Goal: Check status: Check status

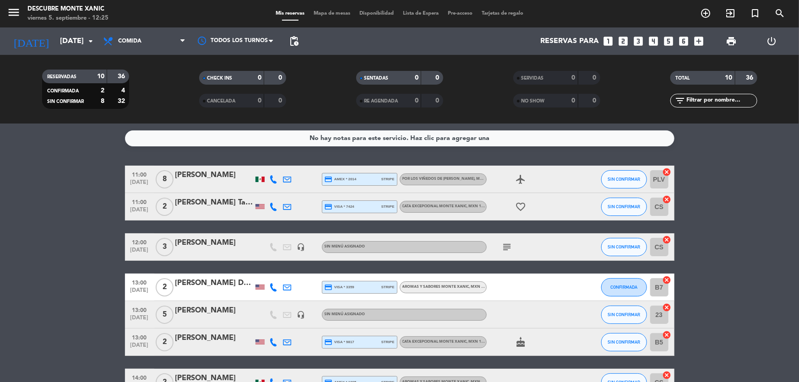
click at [56, 53] on div "[DATE] [DATE] arrow_drop_down" at bounding box center [53, 40] width 92 height 27
click at [59, 45] on input "[DATE]" at bounding box center [103, 42] width 97 height 18
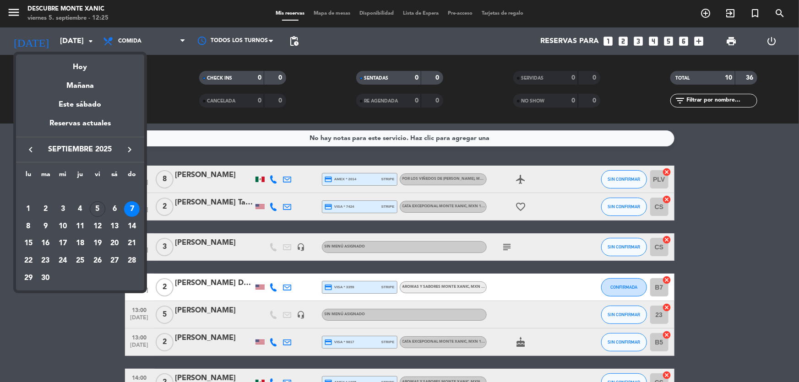
click at [76, 68] on div "Hoy" at bounding box center [80, 64] width 128 height 19
type input "[DATE]"
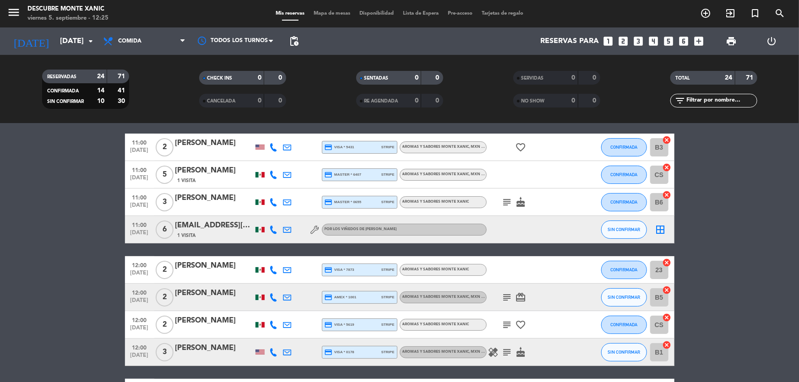
scroll to position [41, 0]
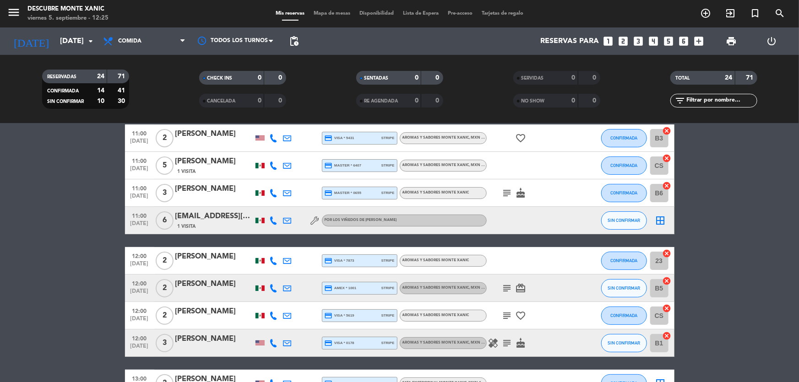
drag, startPoint x: 287, startPoint y: 288, endPoint x: 278, endPoint y: 293, distance: 9.9
click at [287, 288] on icon at bounding box center [288, 288] width 8 height 8
click at [274, 290] on icon at bounding box center [274, 288] width 8 height 8
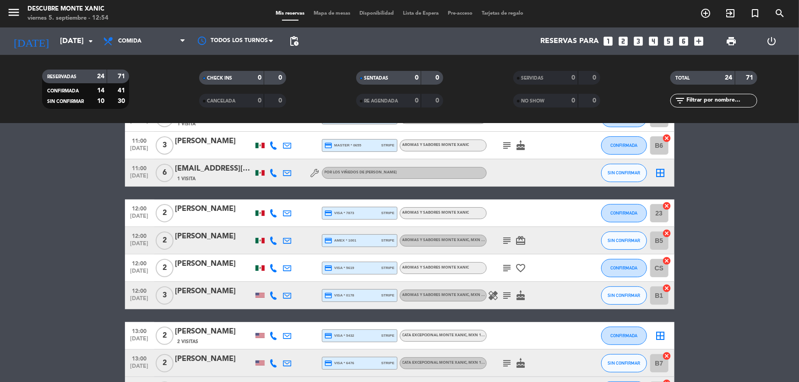
scroll to position [166, 0]
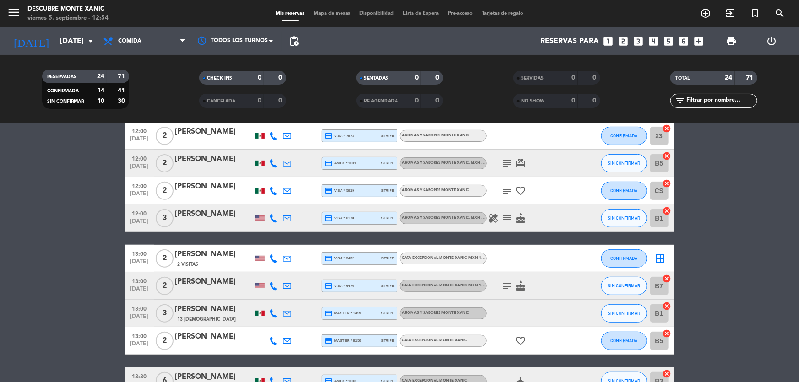
click at [226, 215] on div "[PERSON_NAME]" at bounding box center [214, 214] width 78 height 12
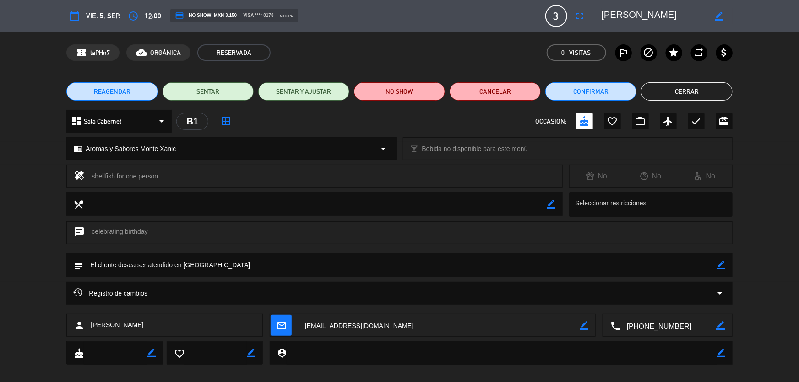
click at [669, 91] on button "Cerrar" at bounding box center [686, 91] width 91 height 18
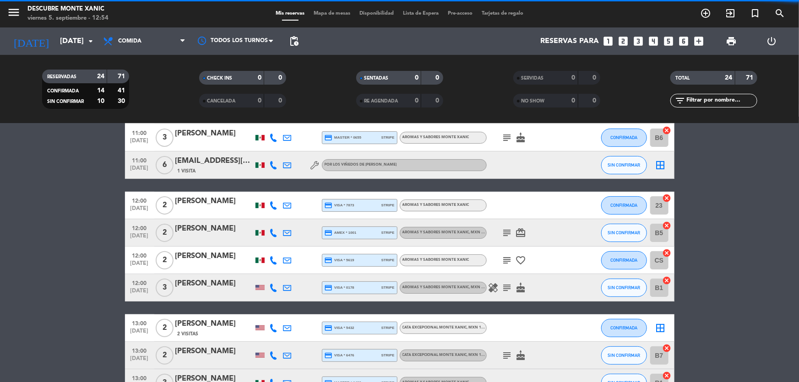
scroll to position [83, 0]
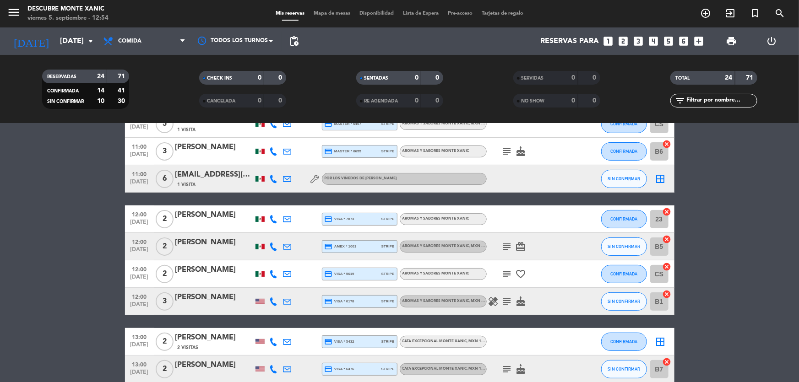
click at [262, 217] on div at bounding box center [260, 219] width 9 height 5
click at [272, 222] on icon at bounding box center [274, 219] width 8 height 8
click at [274, 243] on icon at bounding box center [274, 247] width 8 height 8
click at [274, 278] on icon at bounding box center [274, 274] width 8 height 8
click at [274, 298] on icon at bounding box center [274, 302] width 8 height 8
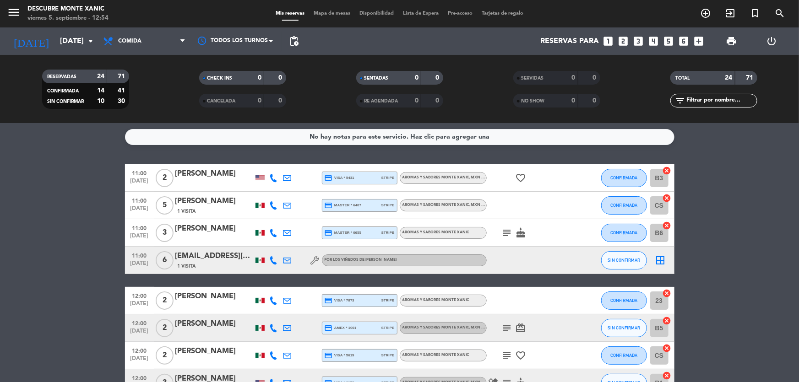
scroll to position [0, 0]
